Goal: Information Seeking & Learning: Learn about a topic

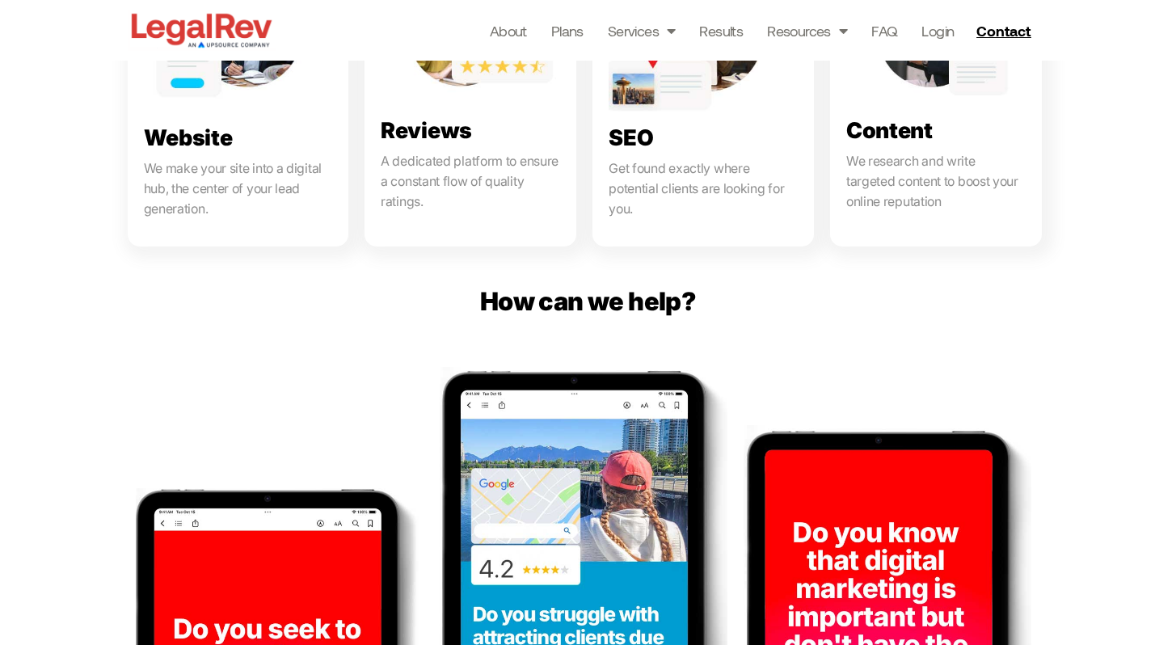
scroll to position [1051, 0]
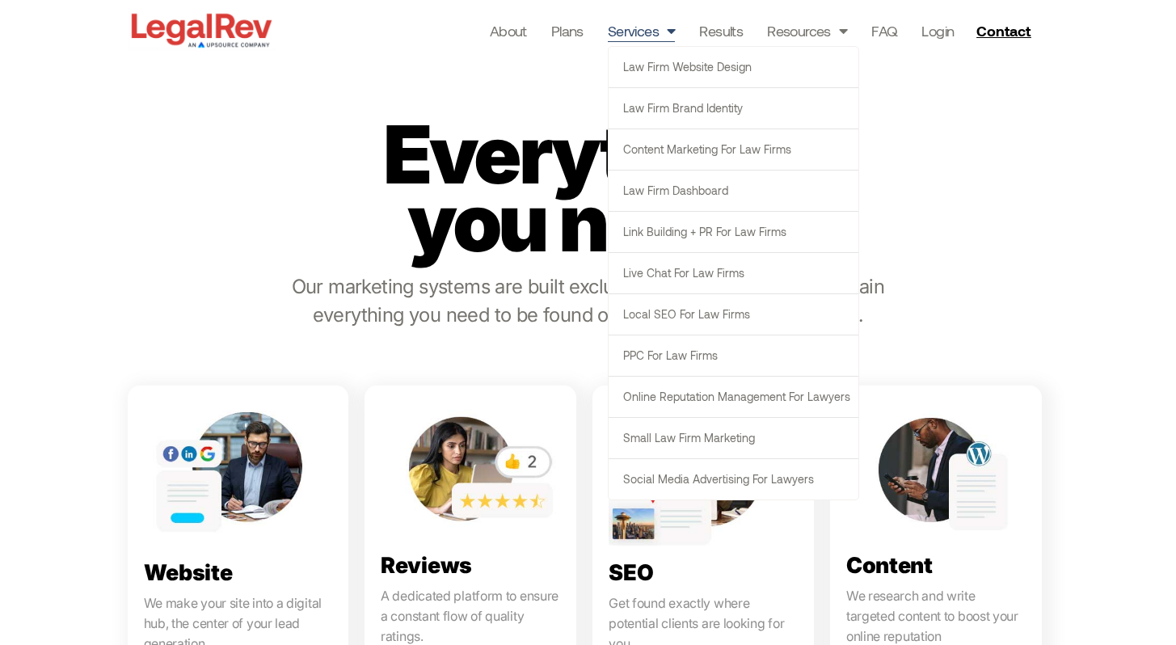
click at [652, 29] on link "Services" at bounding box center [642, 30] width 68 height 23
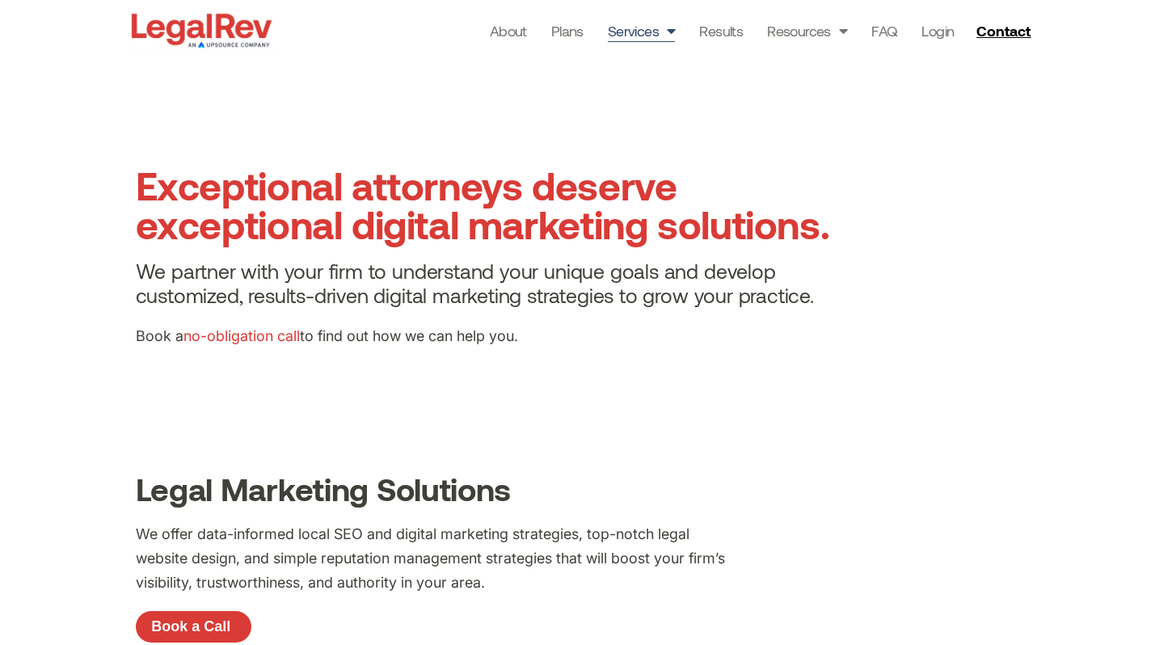
click at [323, 406] on section "Exceptional attorneys deserve exceptional digital marketing solutions. We partn…" at bounding box center [588, 263] width 1176 height 404
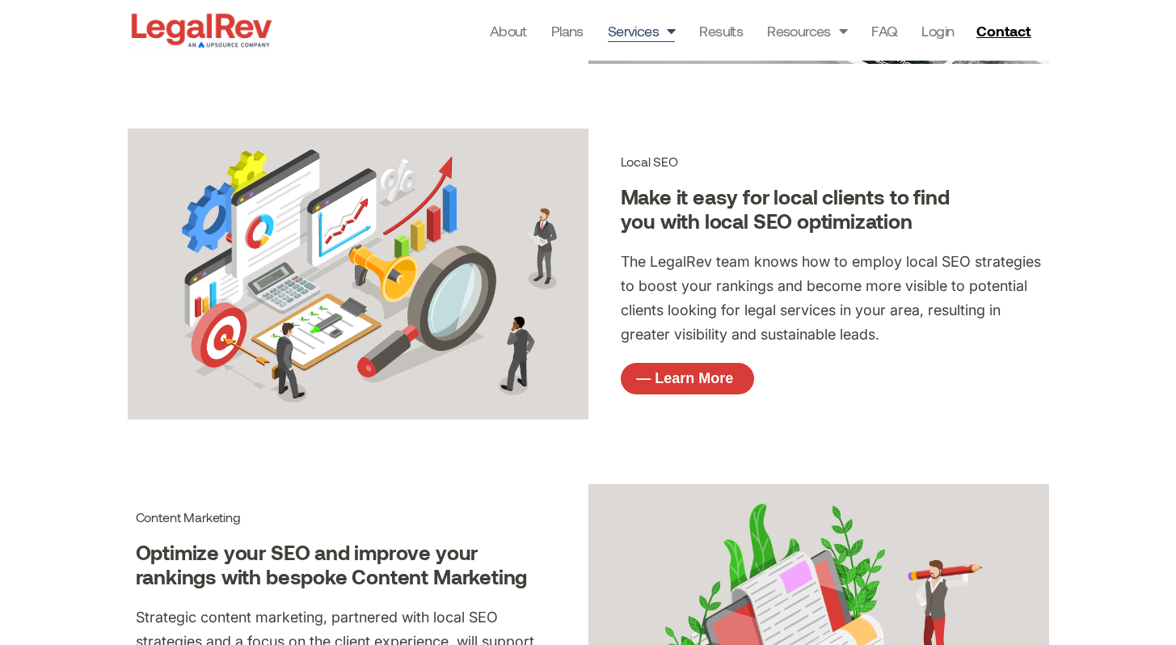
scroll to position [1271, 0]
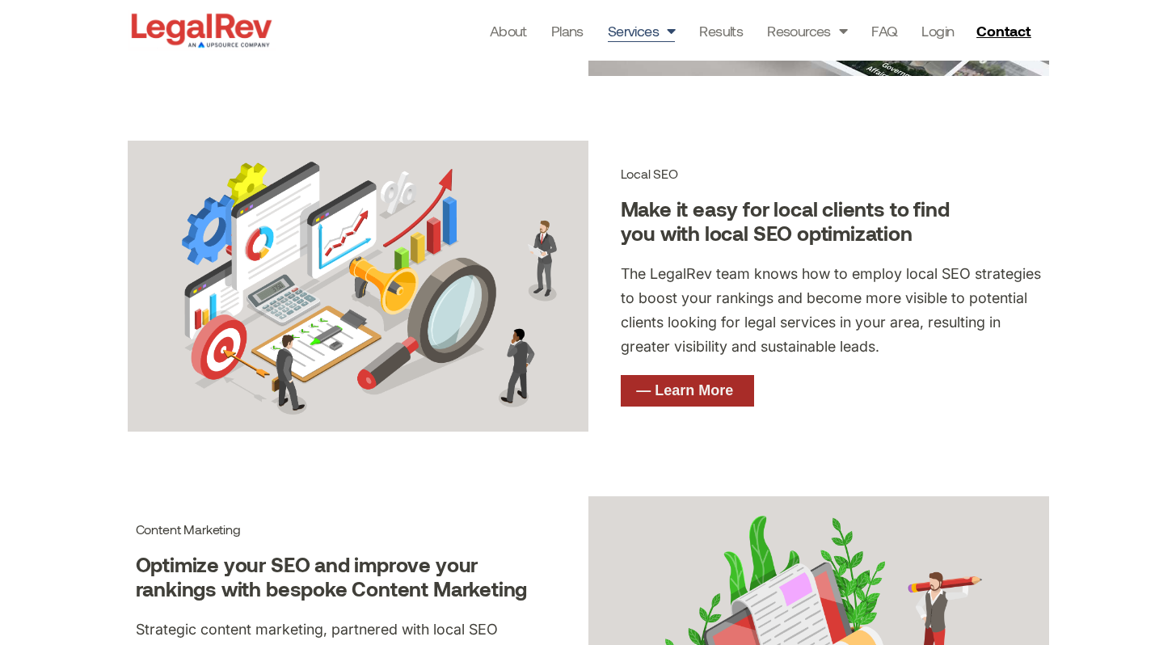
click at [670, 395] on span "— Learn More" at bounding box center [684, 390] width 97 height 15
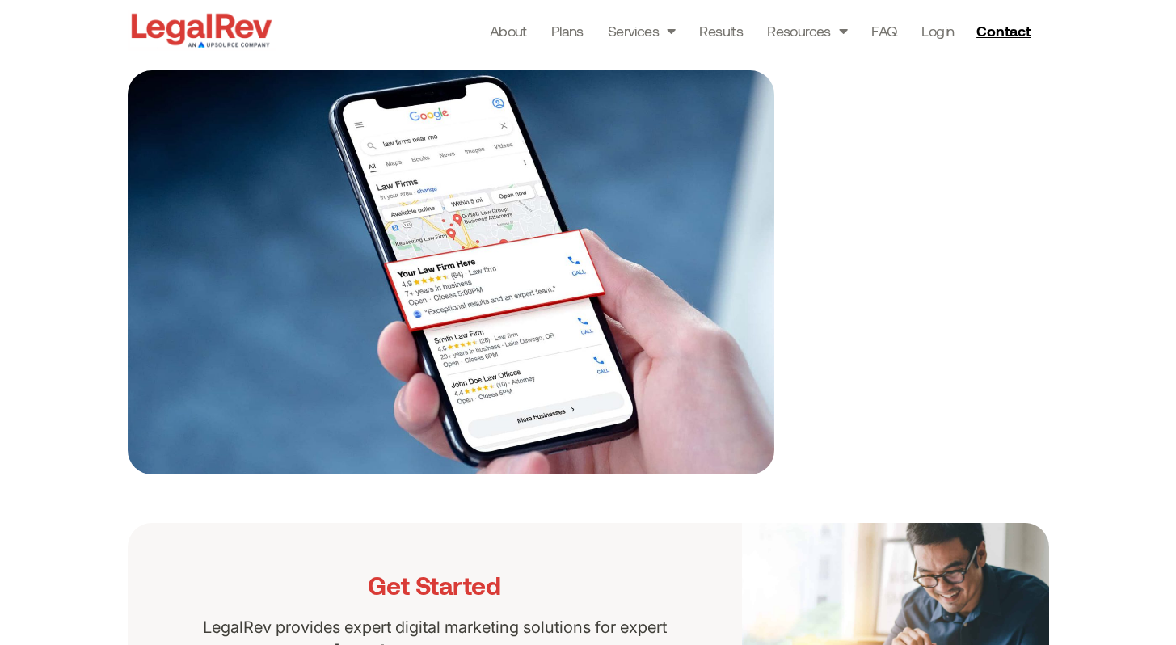
scroll to position [1069, 0]
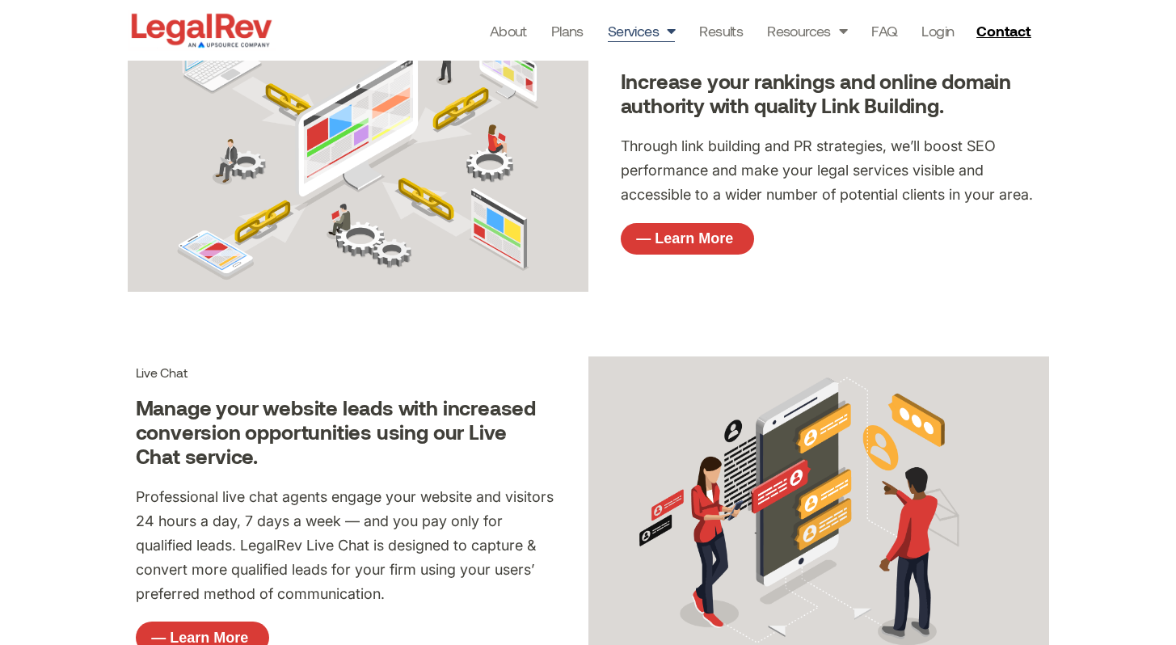
scroll to position [2850, 0]
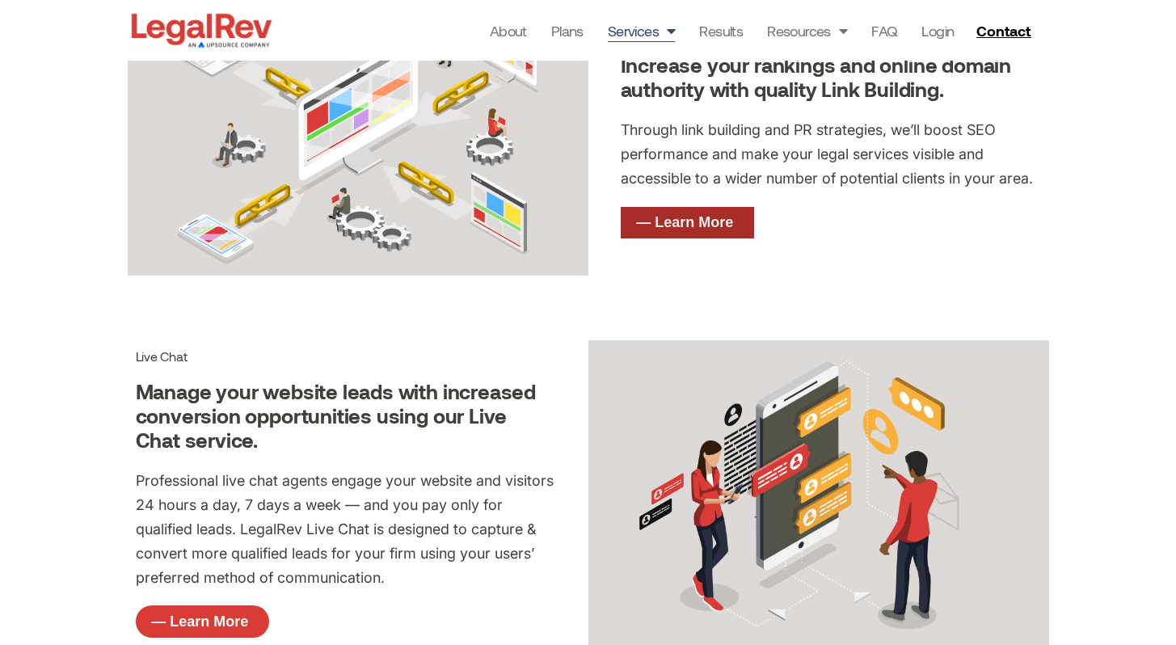
click at [656, 226] on span "— Learn More" at bounding box center [684, 222] width 97 height 15
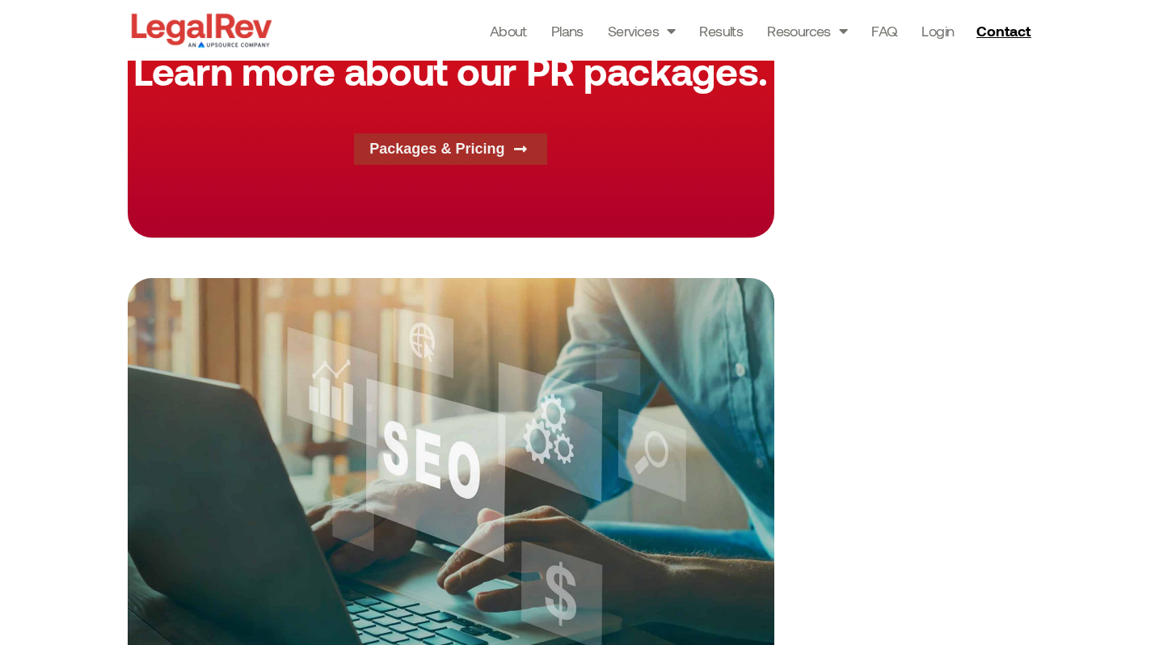
scroll to position [1100, 0]
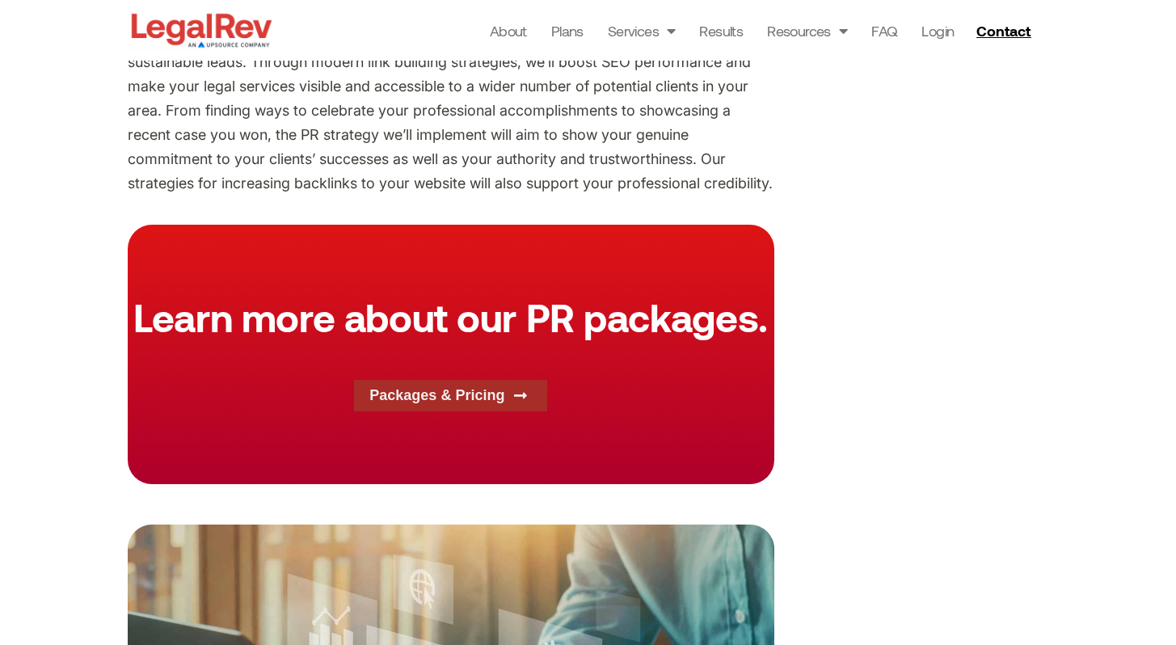
click at [462, 394] on span "Packages & Pricing" at bounding box center [436, 395] width 135 height 15
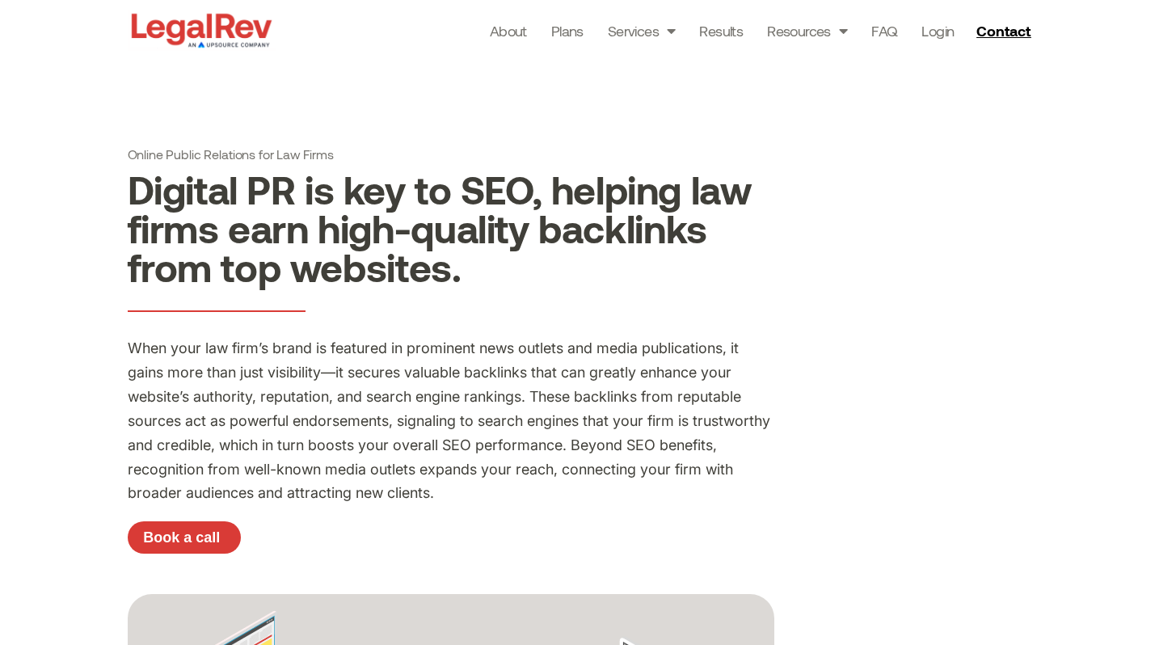
scroll to position [16, 0]
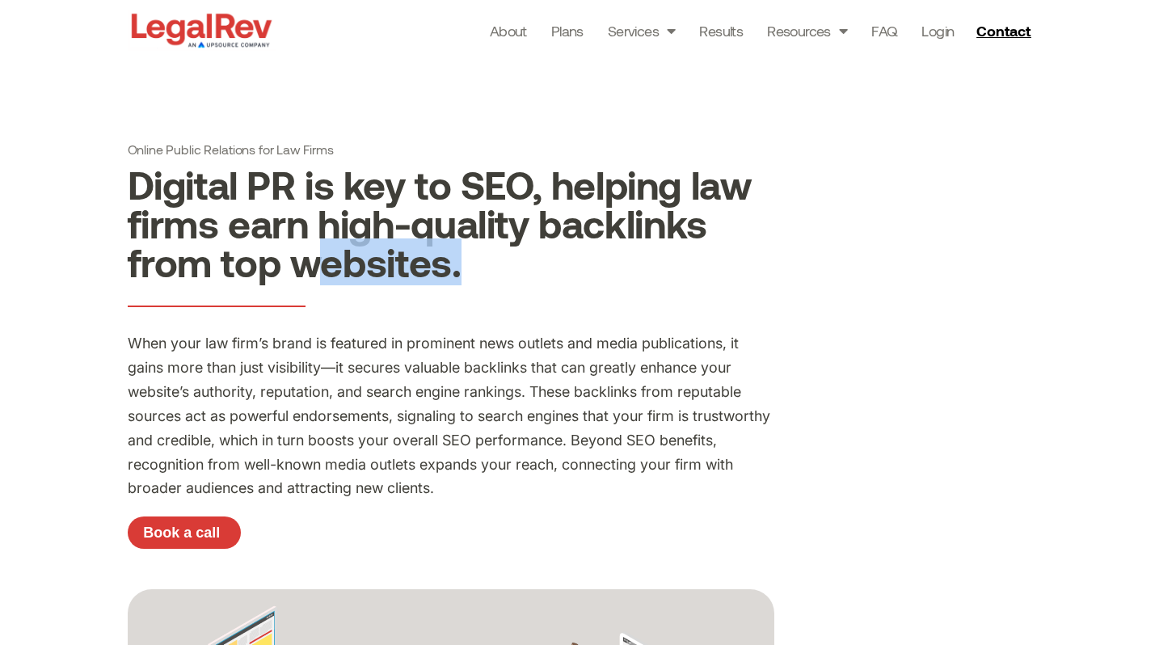
drag, startPoint x: 564, startPoint y: 272, endPoint x: 932, endPoint y: 290, distance: 368.3
click at [484, 243] on h2 "Digital PR is key to SEO, helping law firms earn high-quality backlinks from to…" at bounding box center [451, 223] width 647 height 116
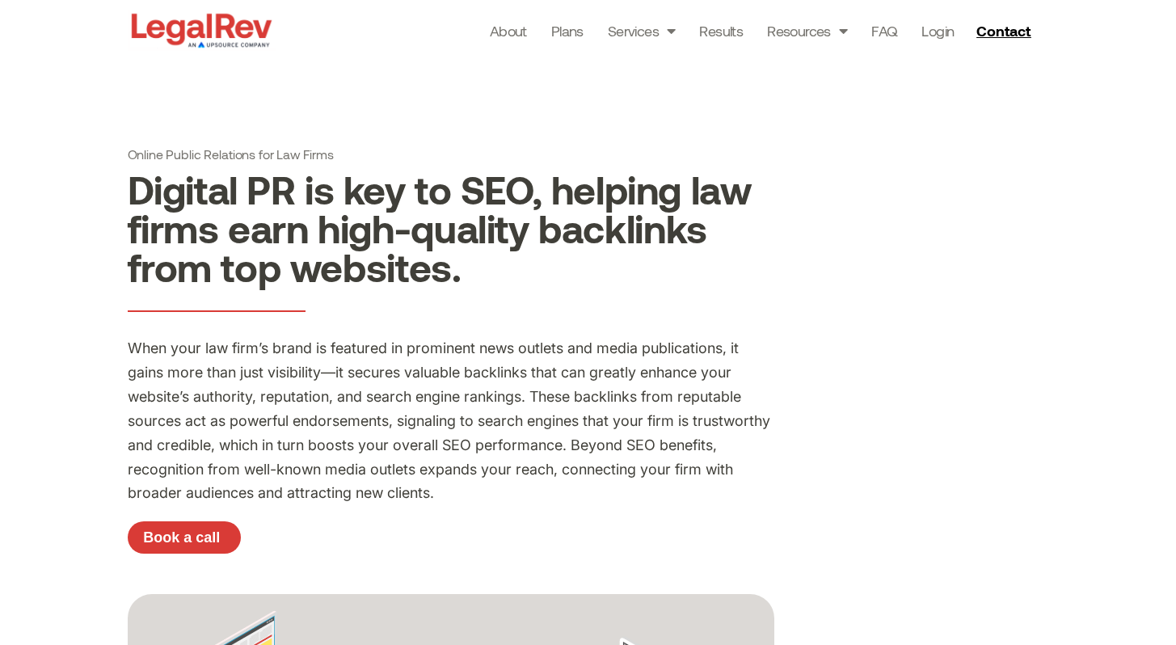
scroll to position [0, 0]
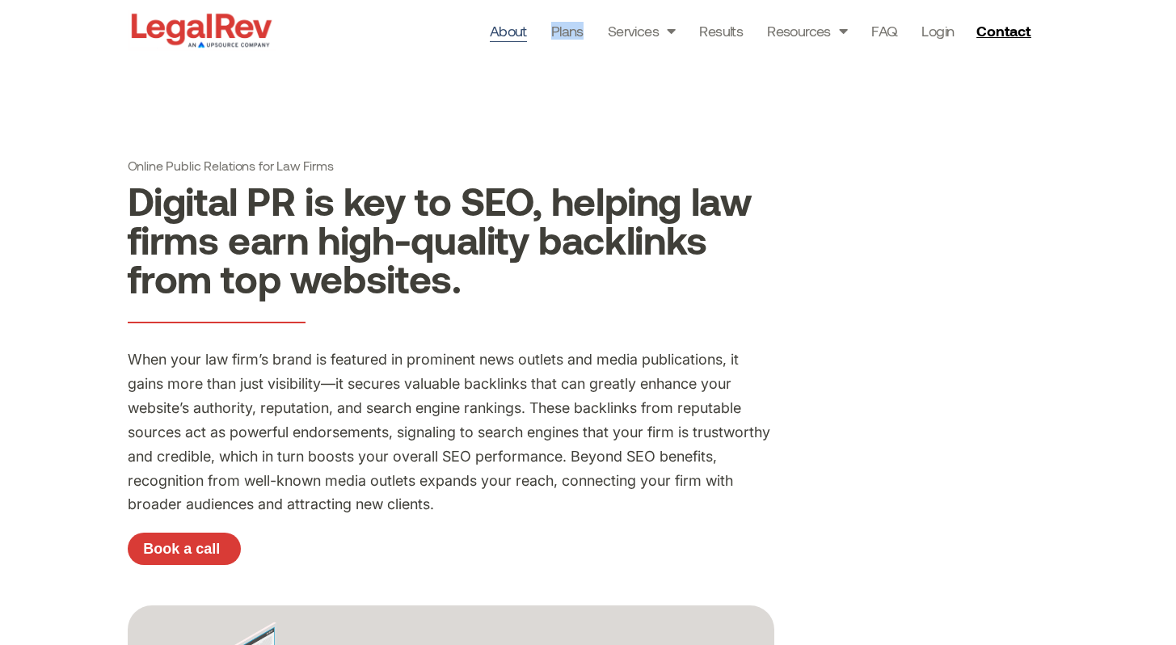
click at [509, 23] on link "About" at bounding box center [508, 30] width 37 height 23
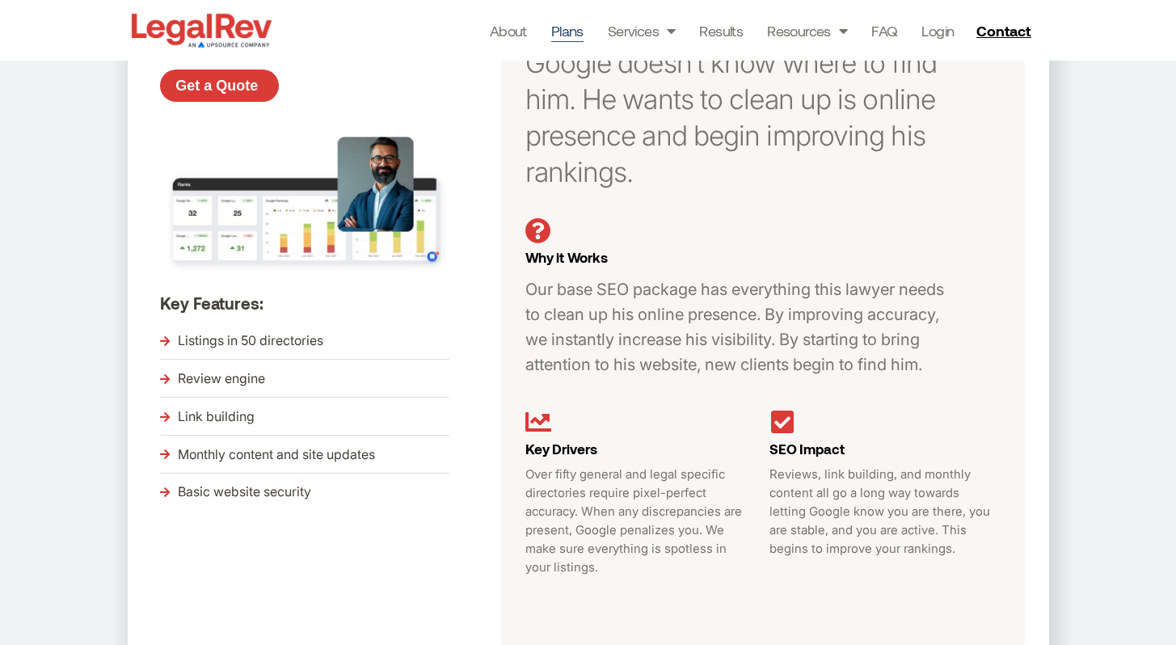
scroll to position [498, 0]
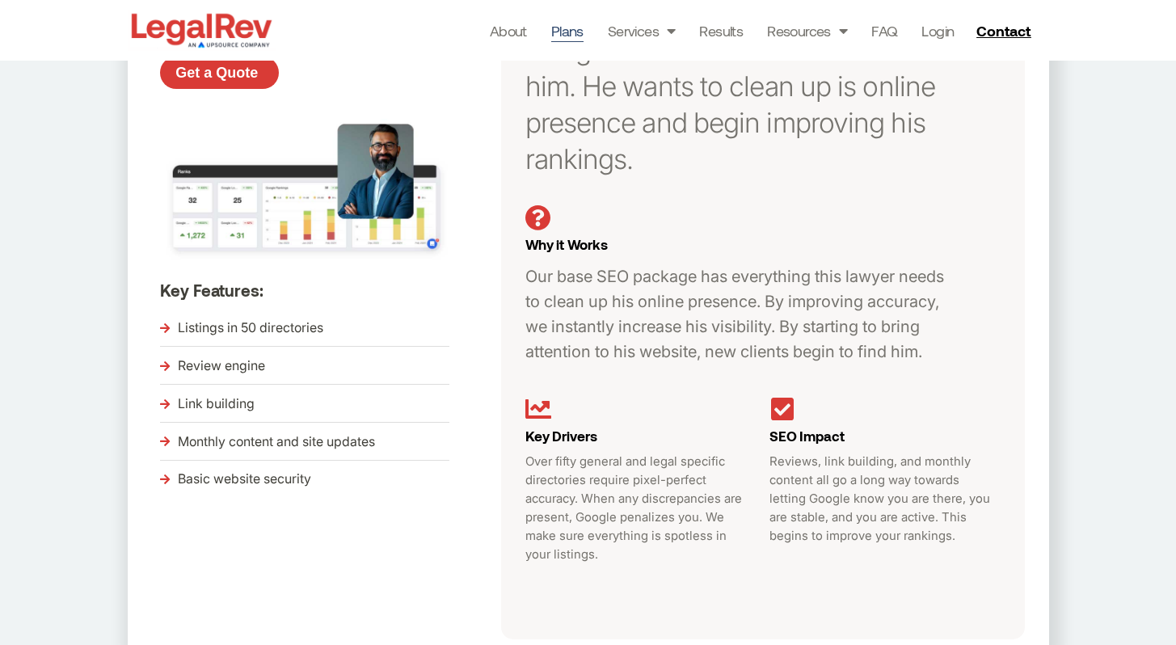
click at [275, 331] on span "Listings in 50 directories" at bounding box center [249, 328] width 150 height 24
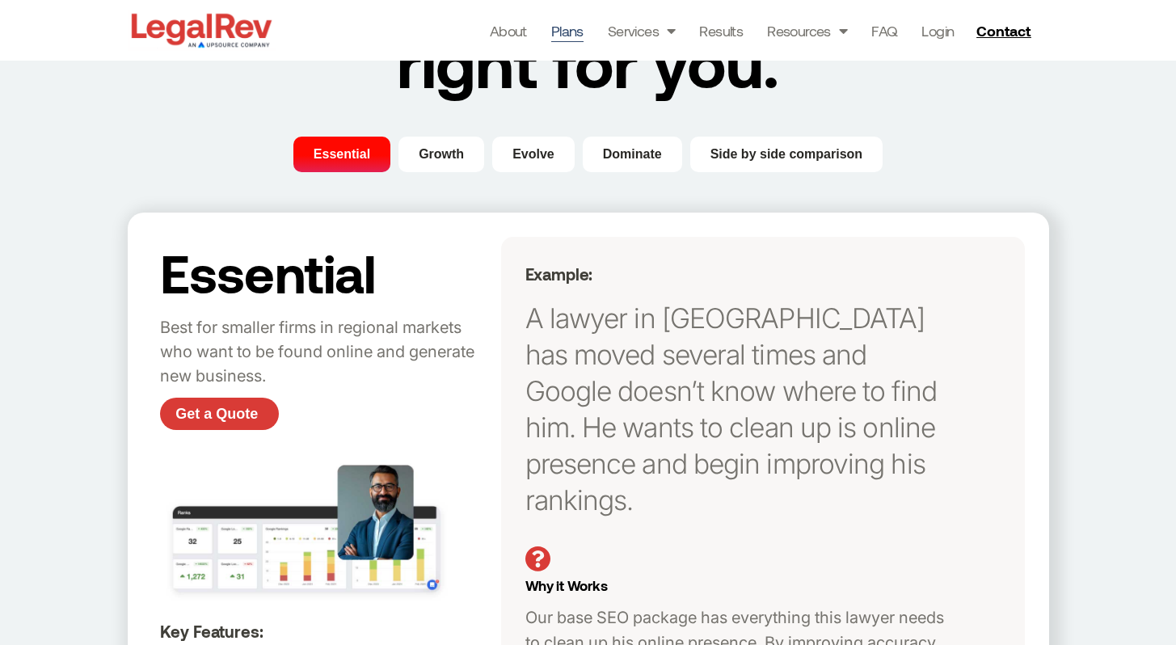
scroll to position [82, 0]
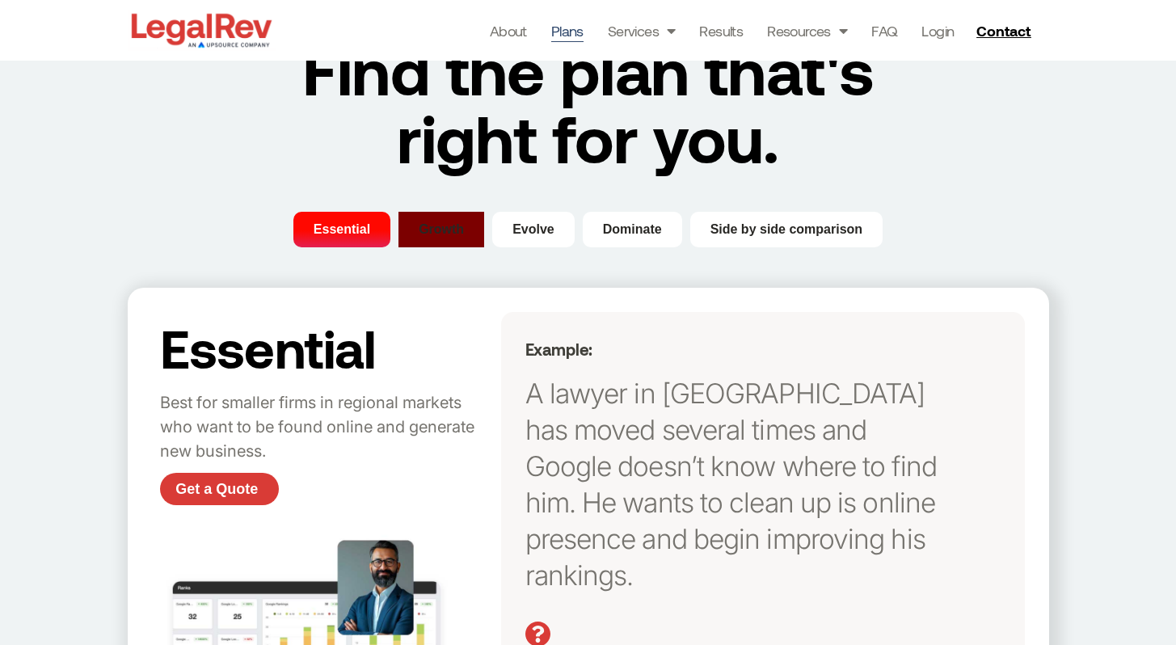
click at [443, 239] on span "Growth" at bounding box center [441, 229] width 45 height 19
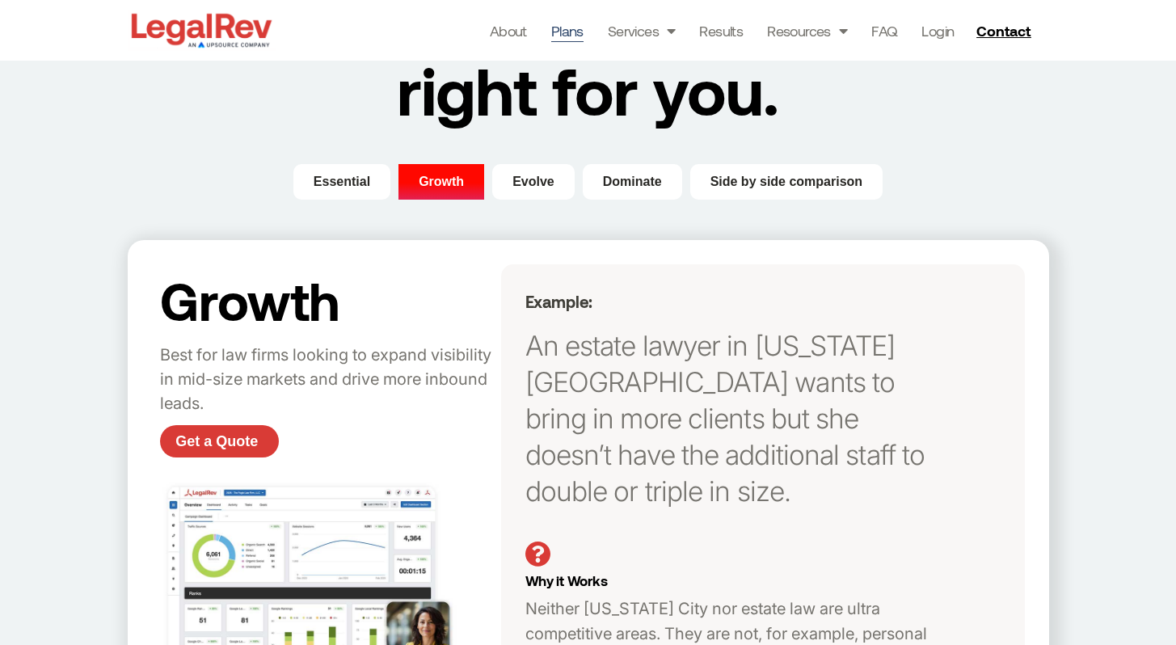
scroll to position [105, 0]
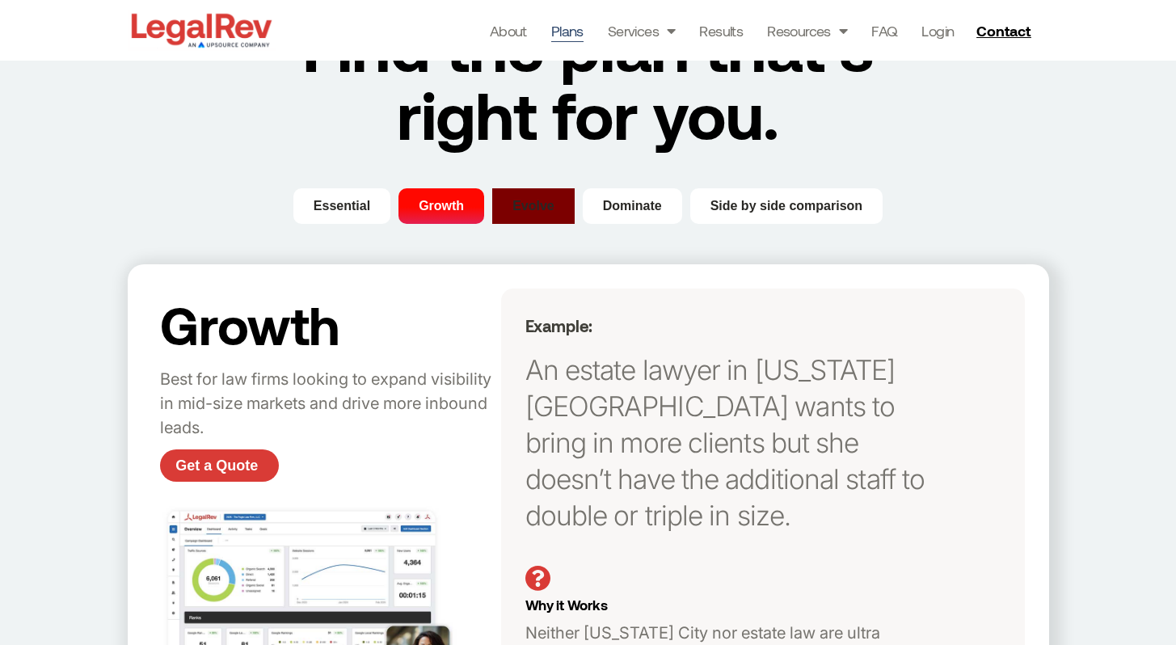
click at [549, 209] on span "Evolve" at bounding box center [534, 205] width 42 height 19
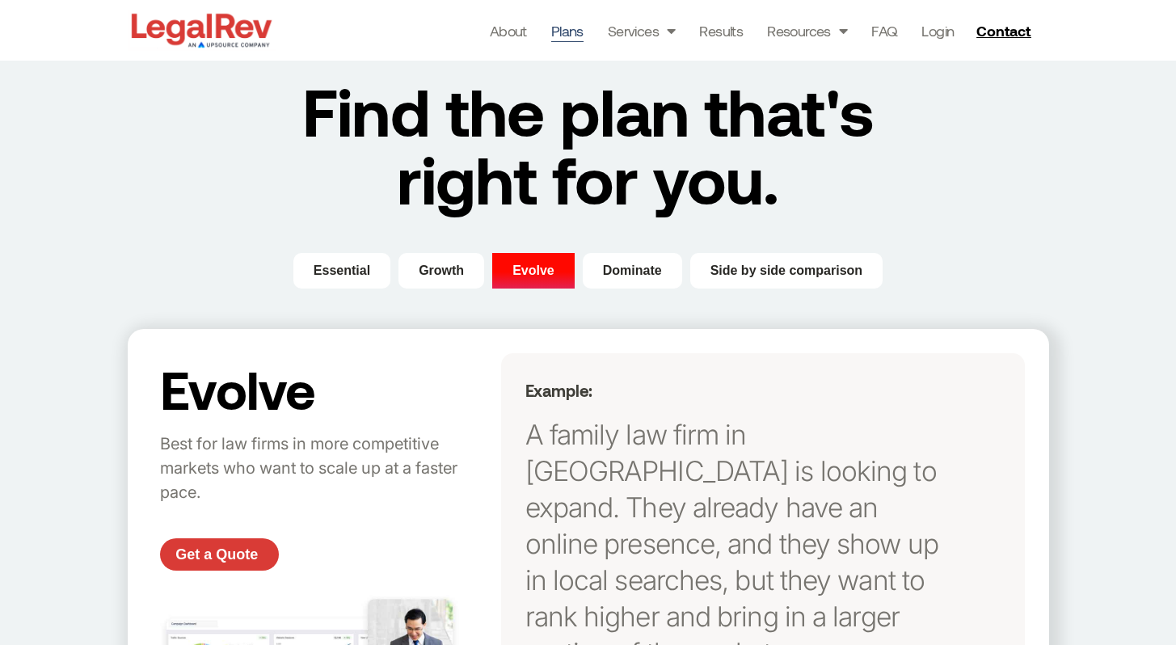
scroll to position [0, 0]
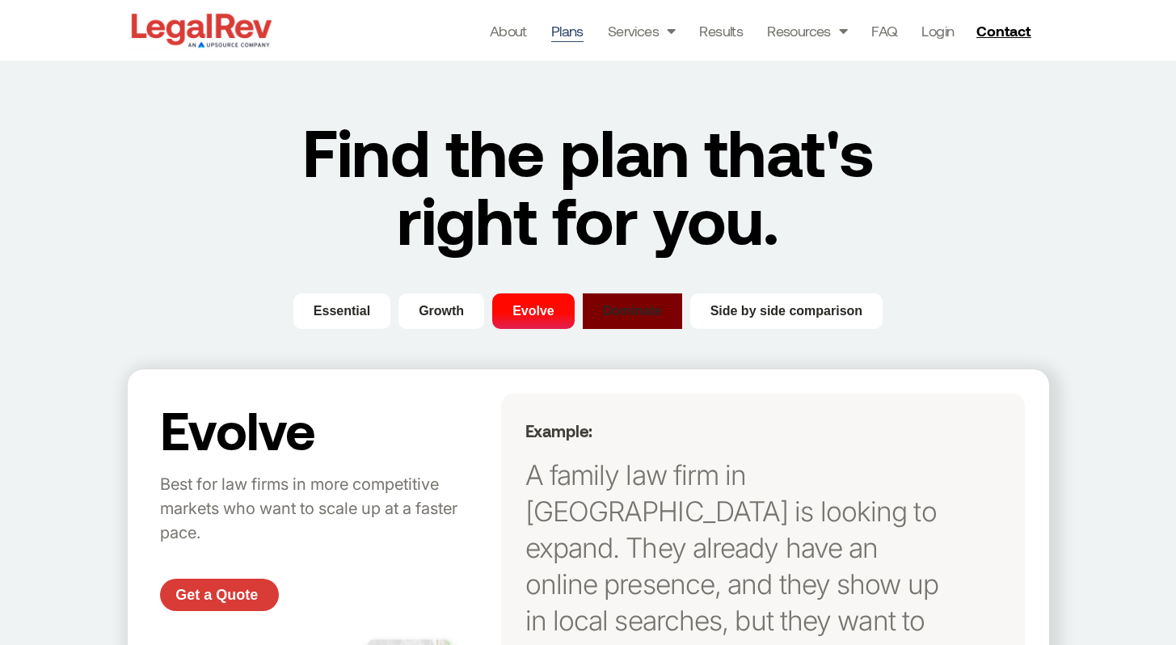
click at [623, 307] on span "Dominate" at bounding box center [632, 311] width 59 height 19
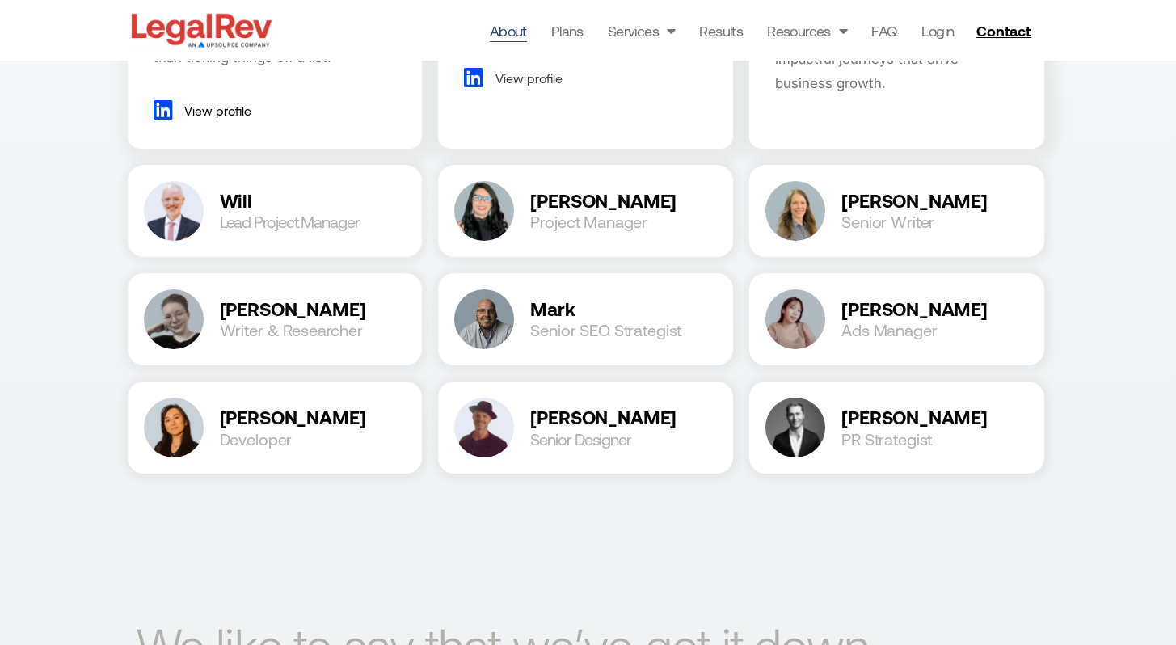
scroll to position [2106, 0]
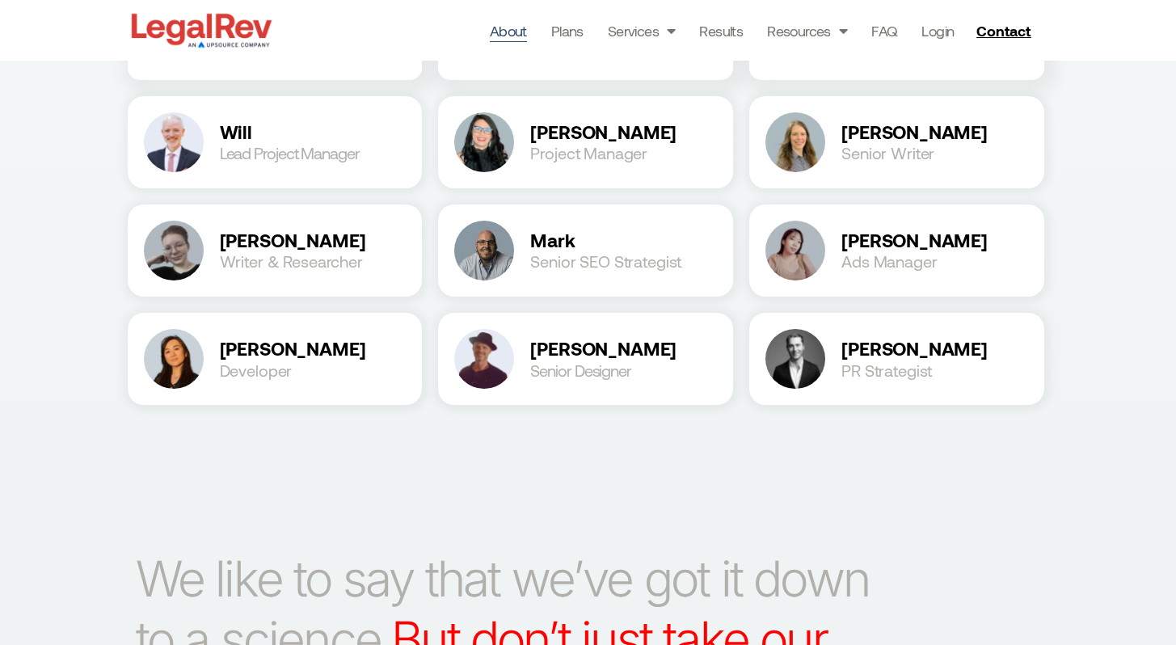
click at [855, 348] on h2 "[PERSON_NAME]" at bounding box center [935, 348] width 187 height 19
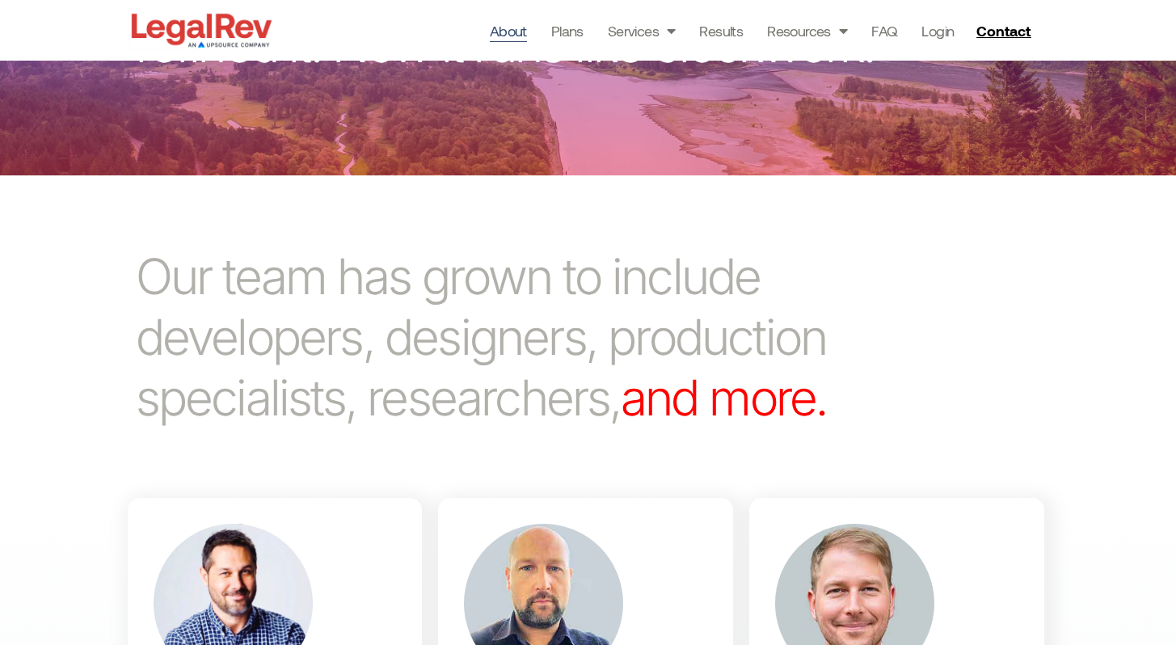
scroll to position [80, 0]
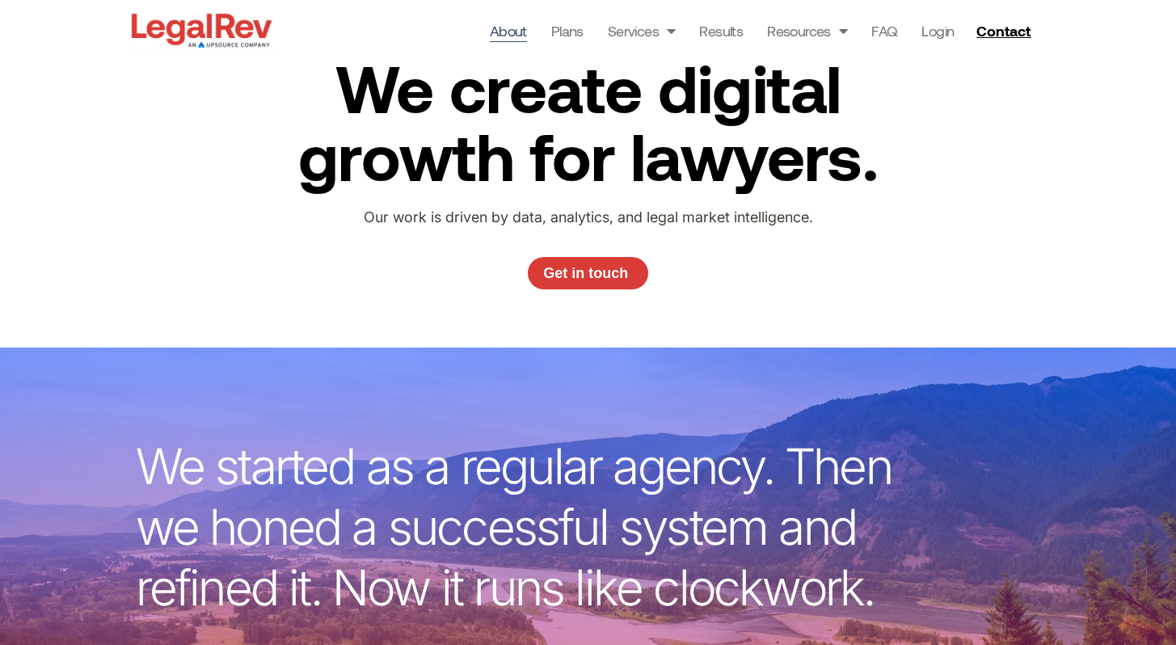
click at [241, 22] on img at bounding box center [202, 30] width 148 height 41
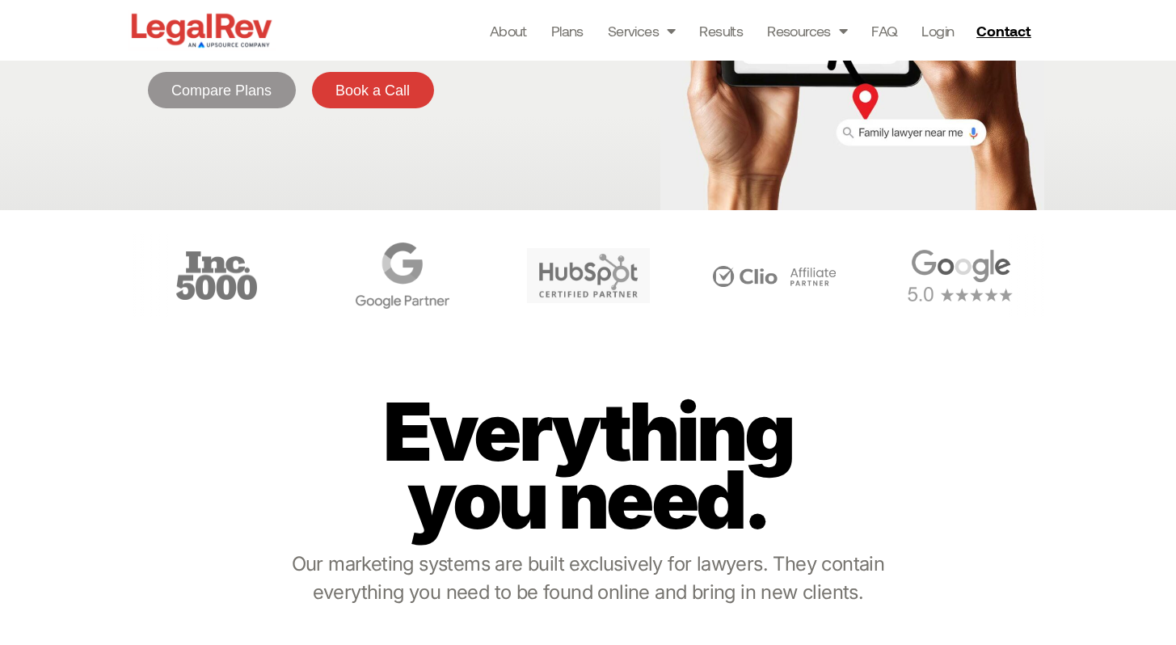
scroll to position [581, 0]
